Goal: Navigation & Orientation: Find specific page/section

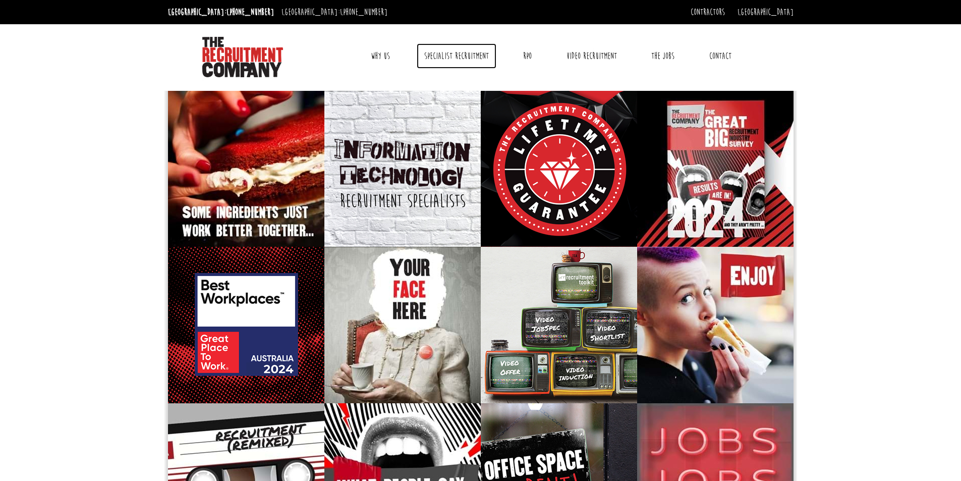
click at [464, 57] on link "Specialist Recruitment" at bounding box center [457, 55] width 80 height 25
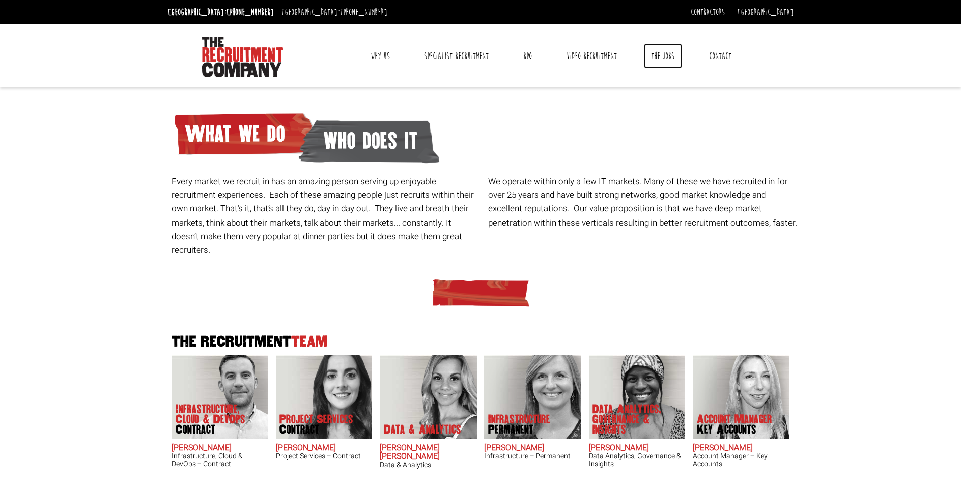
click at [662, 57] on link "The Jobs" at bounding box center [663, 55] width 38 height 25
